Goal: Find specific fact: Find specific fact

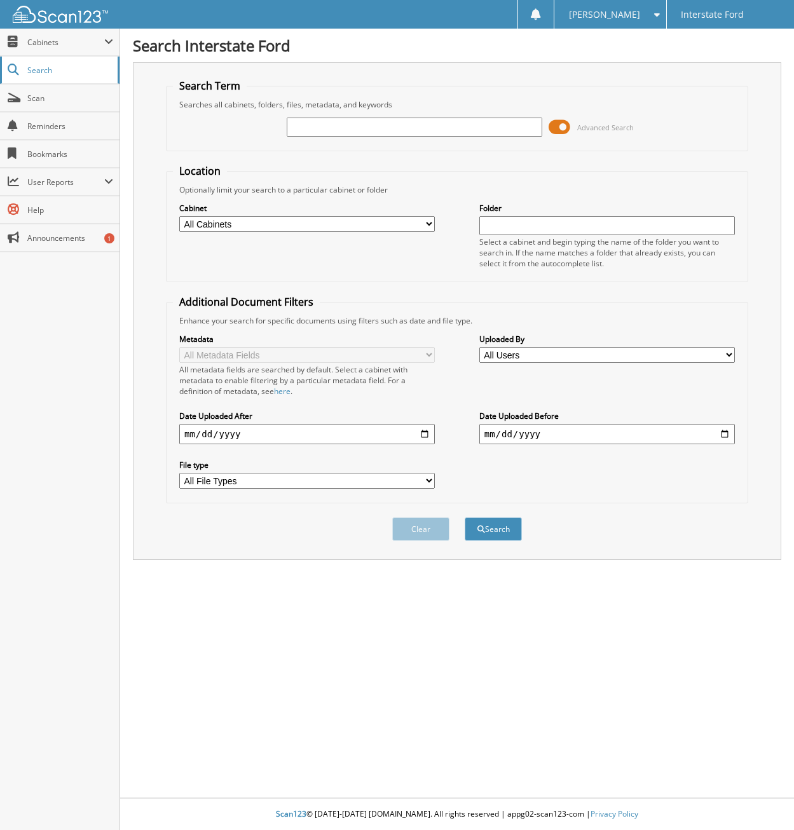
click at [50, 74] on span "Search" at bounding box center [69, 70] width 84 height 11
click at [32, 48] on span "Cabinets" at bounding box center [59, 42] width 119 height 27
click at [53, 121] on span "Search" at bounding box center [69, 124] width 84 height 11
click at [321, 133] on input "text" at bounding box center [414, 127] width 255 height 19
type input "969217"
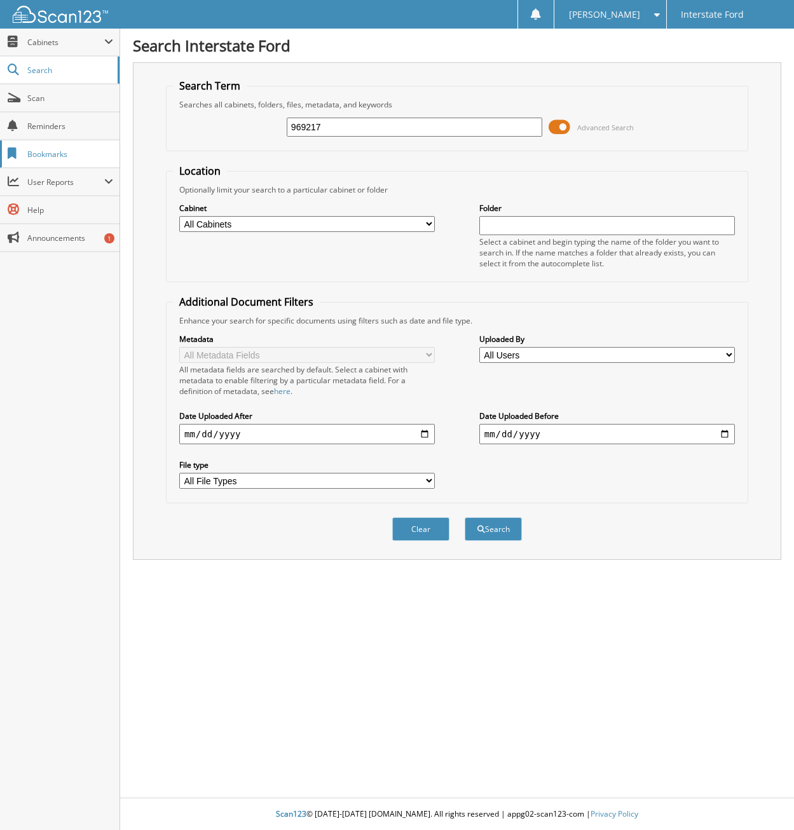
click at [465, 517] on button "Search" at bounding box center [493, 529] width 57 height 24
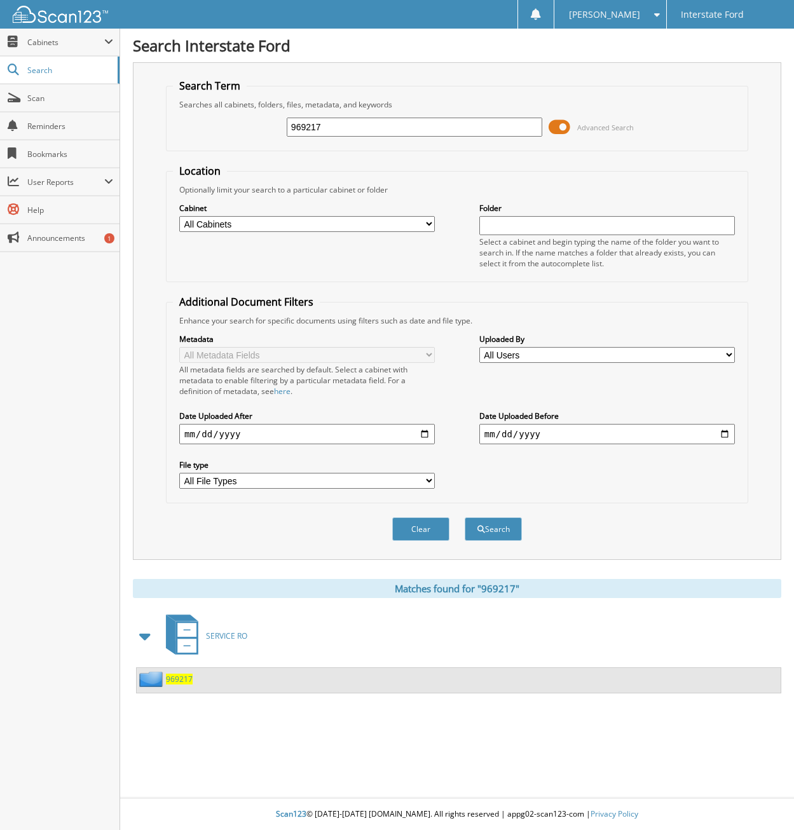
click at [187, 677] on span "969217" at bounding box center [179, 679] width 27 height 11
